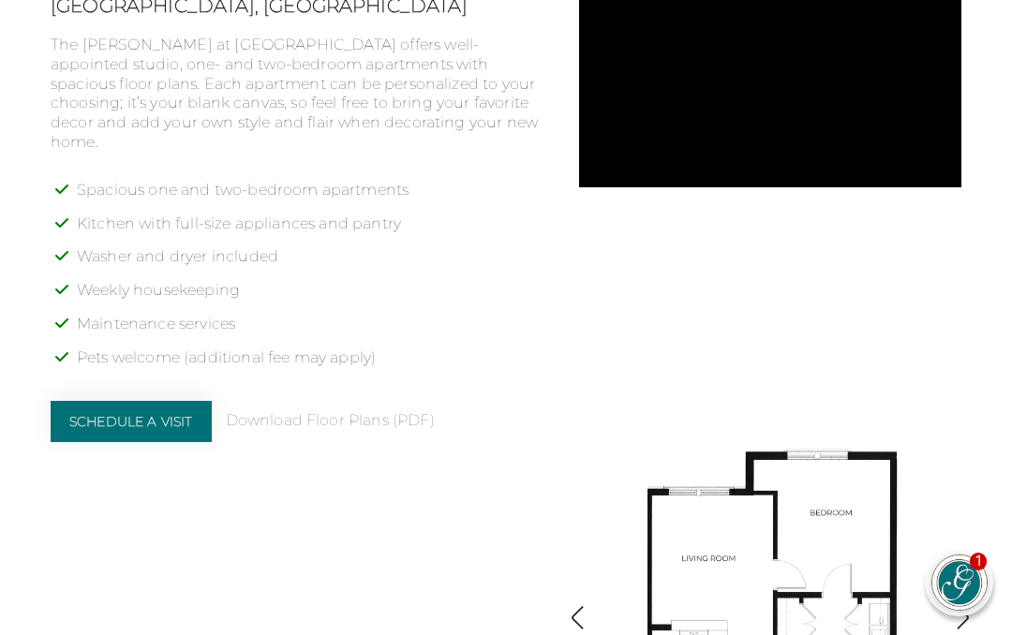
scroll to position [1496, 0]
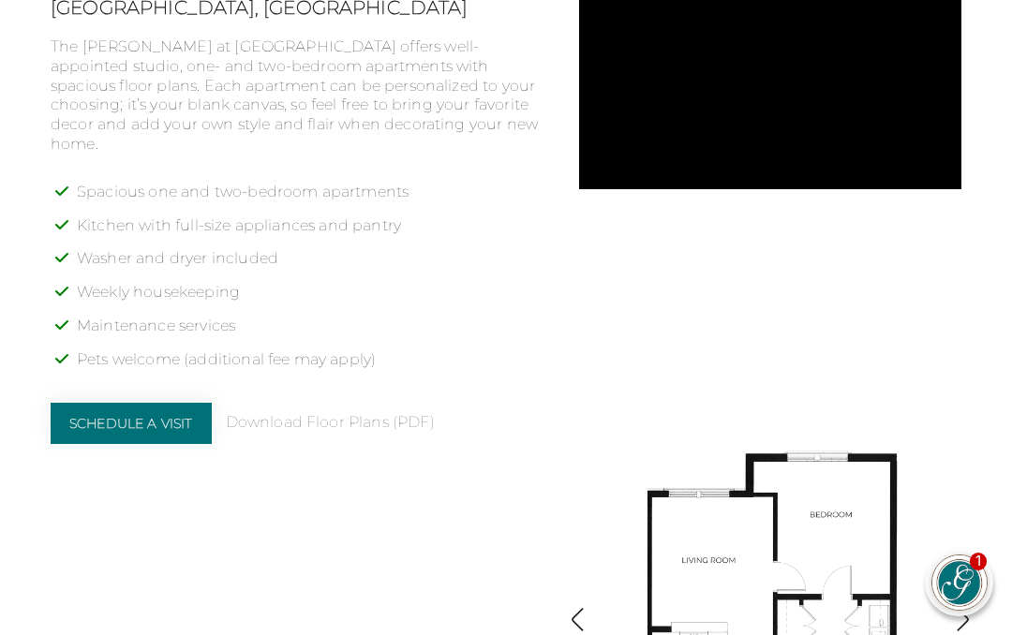
click at [179, 403] on link "Schedule a Visit" at bounding box center [131, 423] width 161 height 41
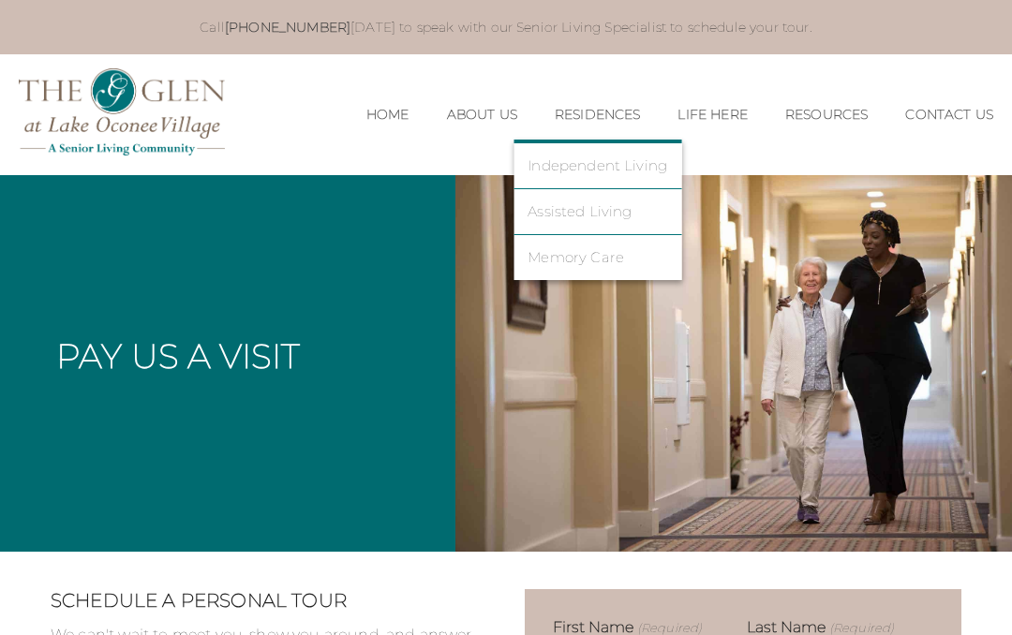
scroll to position [0, 9]
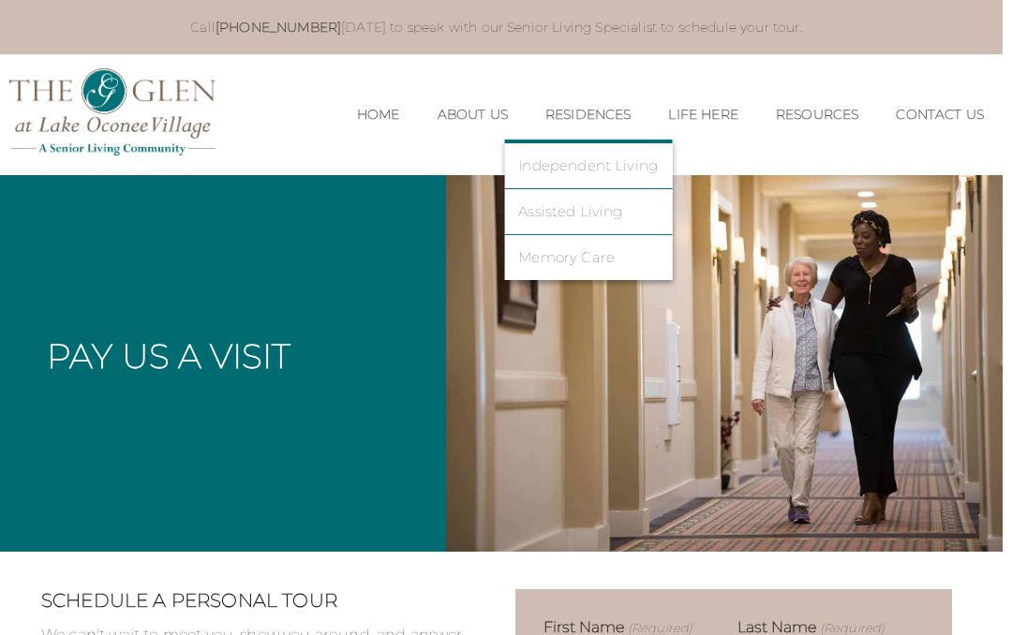
click at [758, 77] on div "MENU CLOSE Home About Us Our Team Risk Free Guarantee Residences Independent Li…" at bounding box center [497, 114] width 1012 height 120
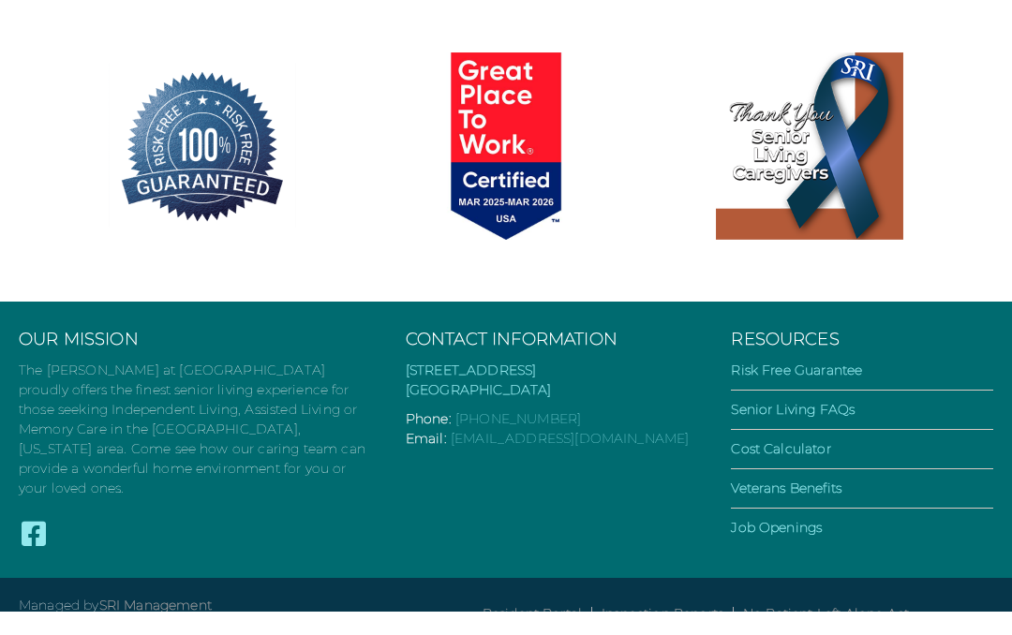
scroll to position [1200, 0]
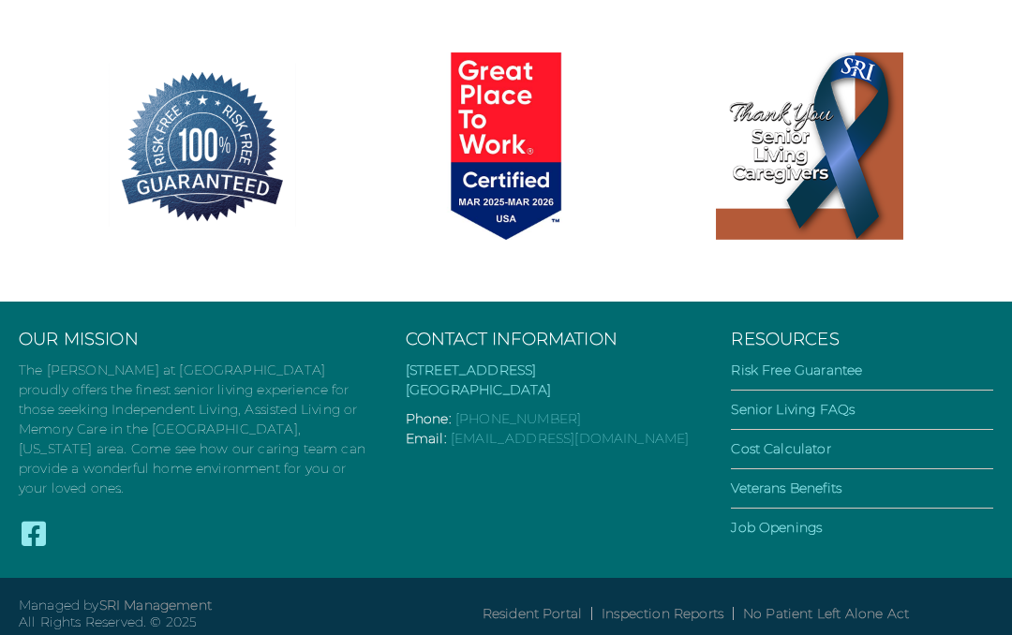
click at [837, 495] on link "Veterans Benefits" at bounding box center [786, 488] width 111 height 17
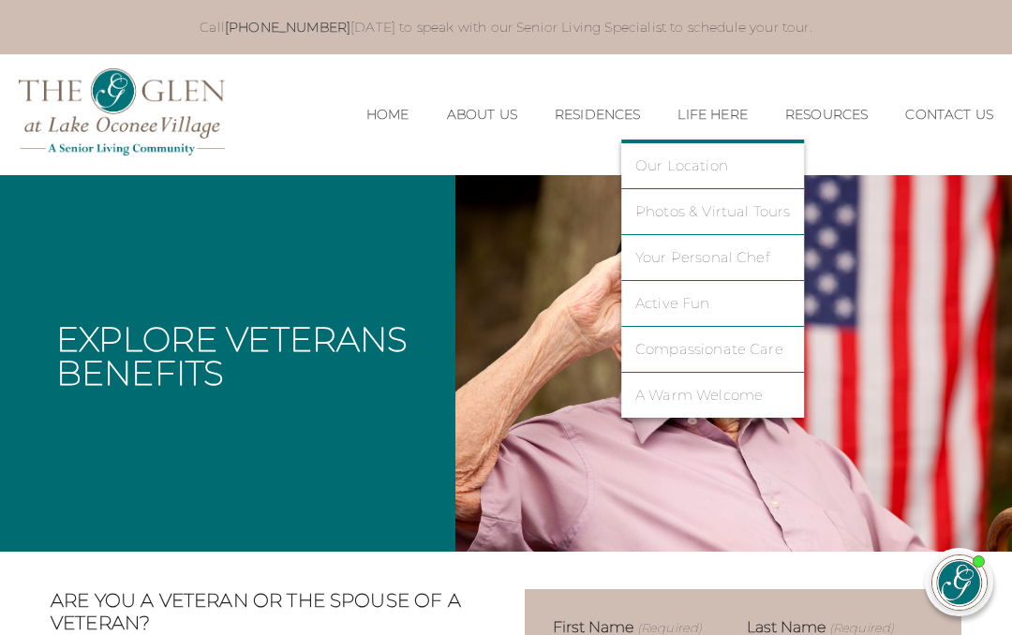
click at [701, 205] on link "Photos & Virtual Tours" at bounding box center [713, 211] width 156 height 17
click at [672, 204] on link "Photos & Virtual Tours" at bounding box center [713, 211] width 156 height 17
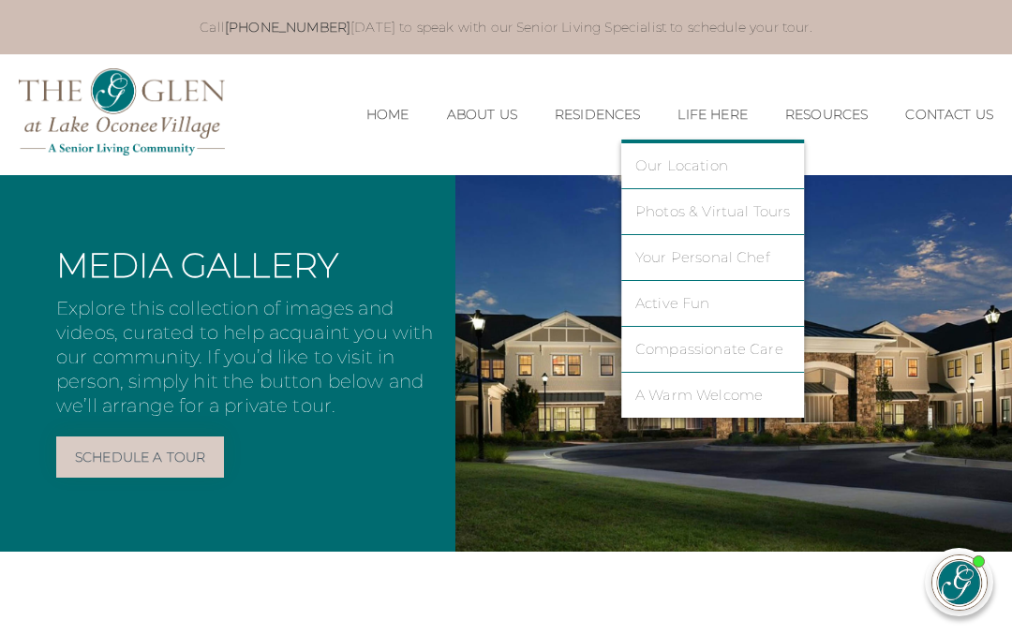
click at [702, 336] on li "Compassionate Care" at bounding box center [713, 350] width 184 height 46
click at [705, 348] on link "Compassionate Care" at bounding box center [713, 349] width 156 height 17
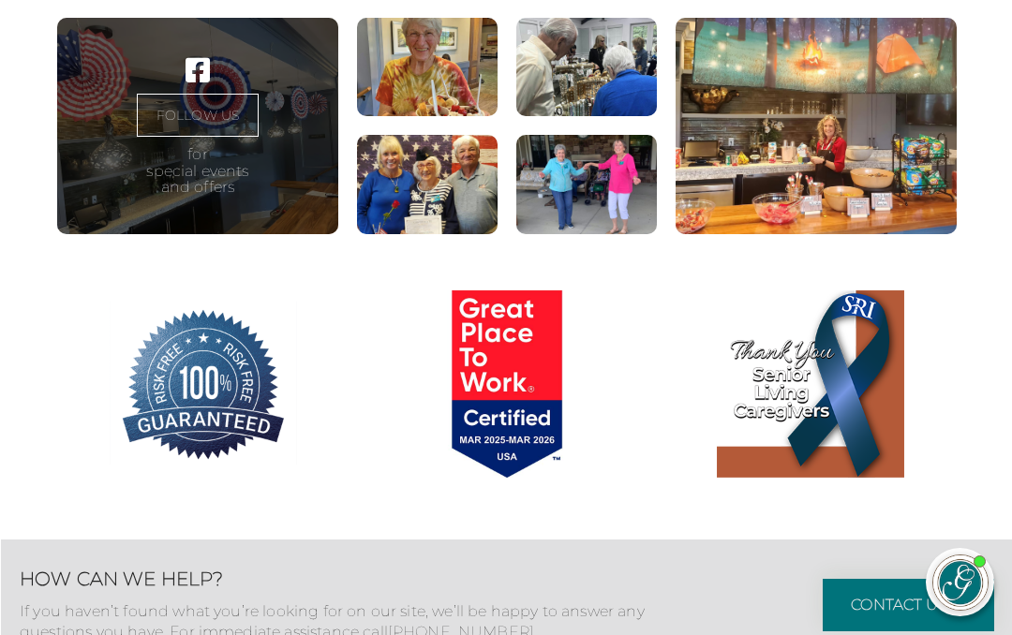
scroll to position [3658, 0]
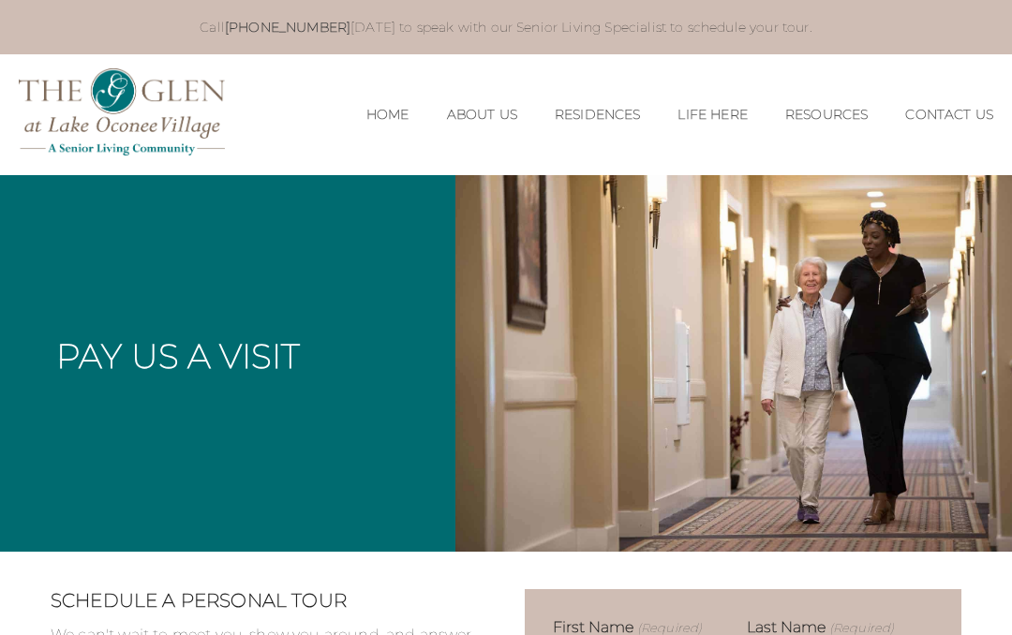
scroll to position [1200, 0]
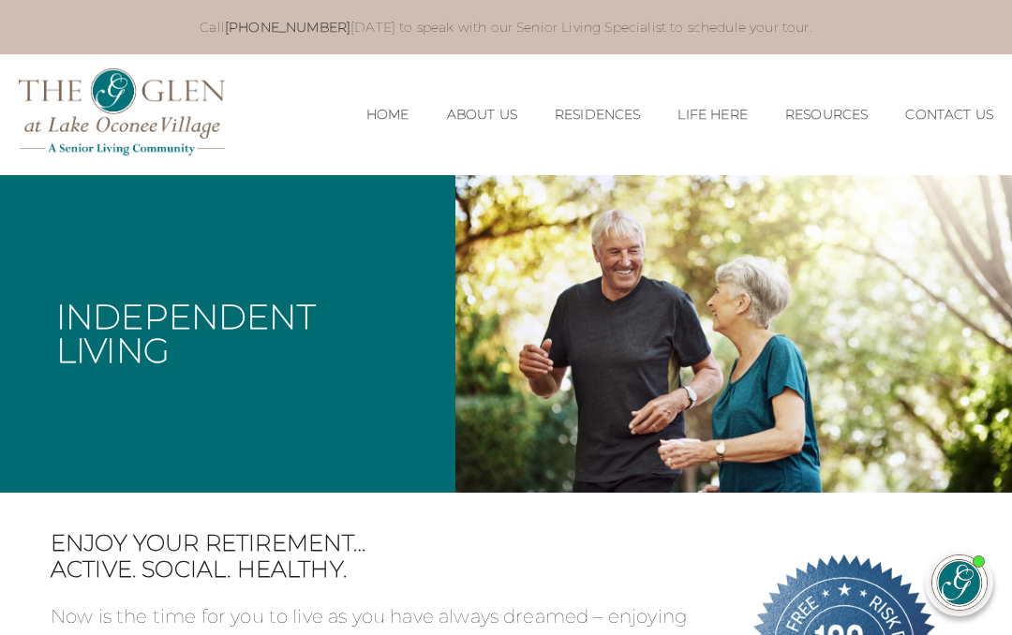
scroll to position [1053, 9]
